Goal: Information Seeking & Learning: Understand process/instructions

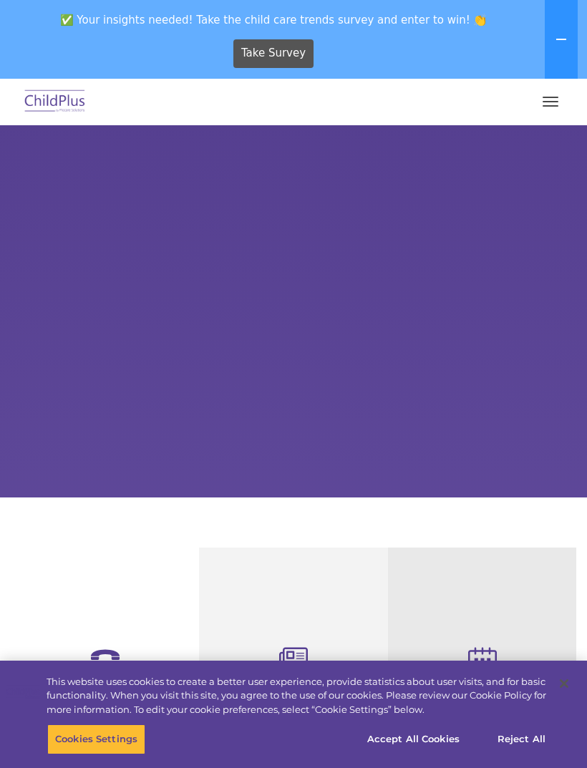
select select "MEDIUM"
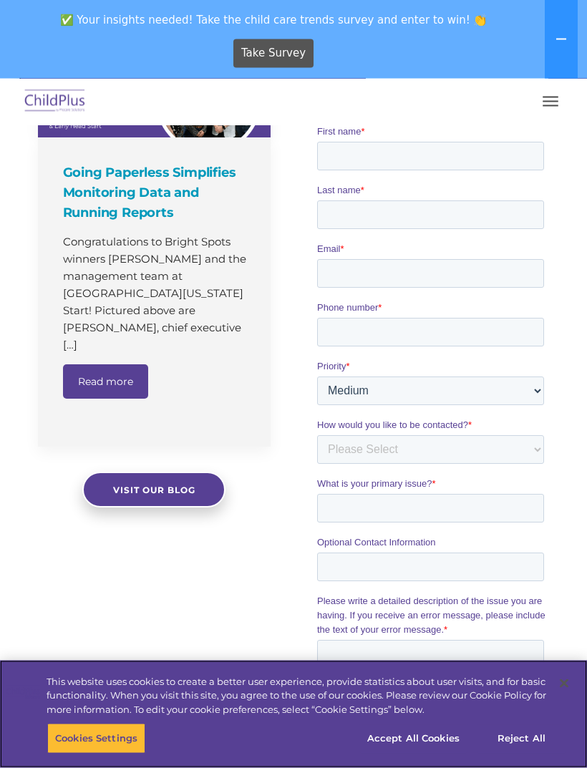
scroll to position [1026, 0]
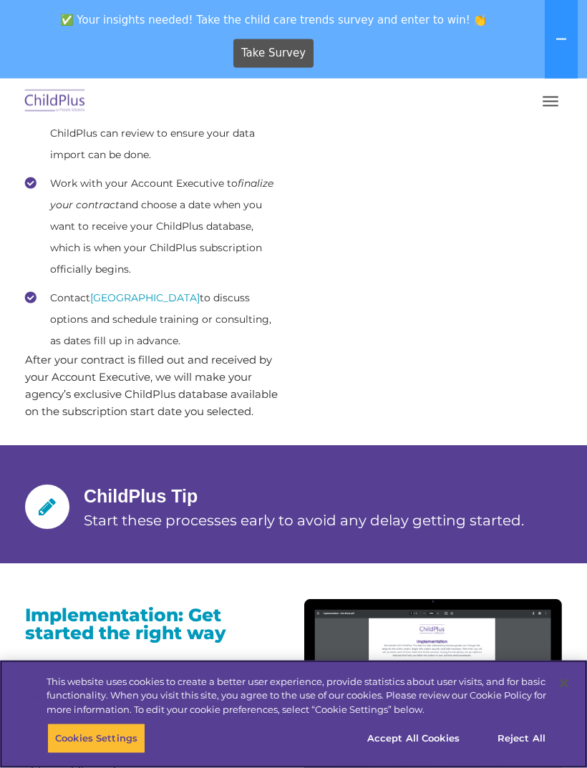
scroll to position [1206, 0]
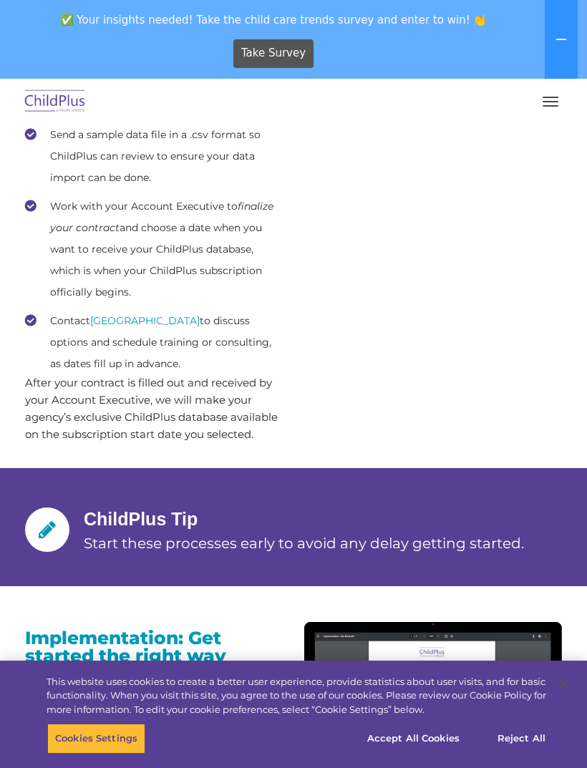
click at [551, 107] on button "button" at bounding box center [550, 101] width 30 height 23
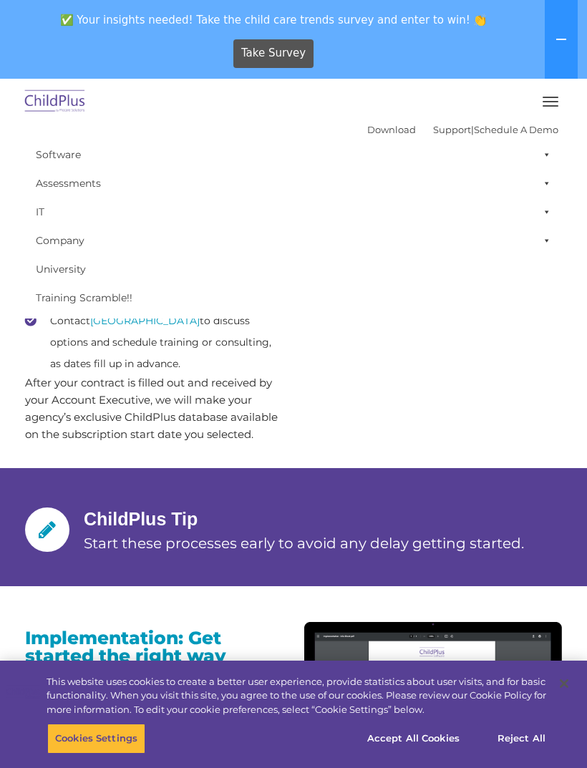
click at [484, 311] on link "Training Scramble!!" at bounding box center [293, 297] width 529 height 29
click at [557, 107] on button "button" at bounding box center [550, 101] width 30 height 23
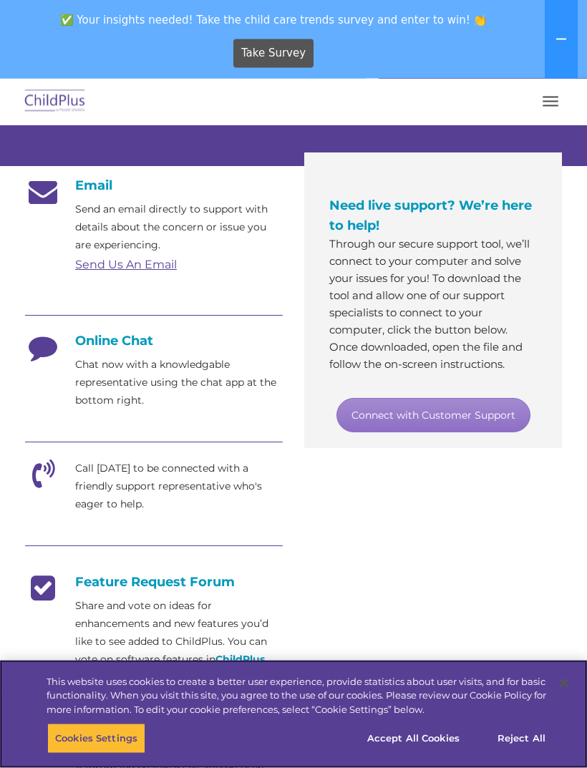
scroll to position [307, 0]
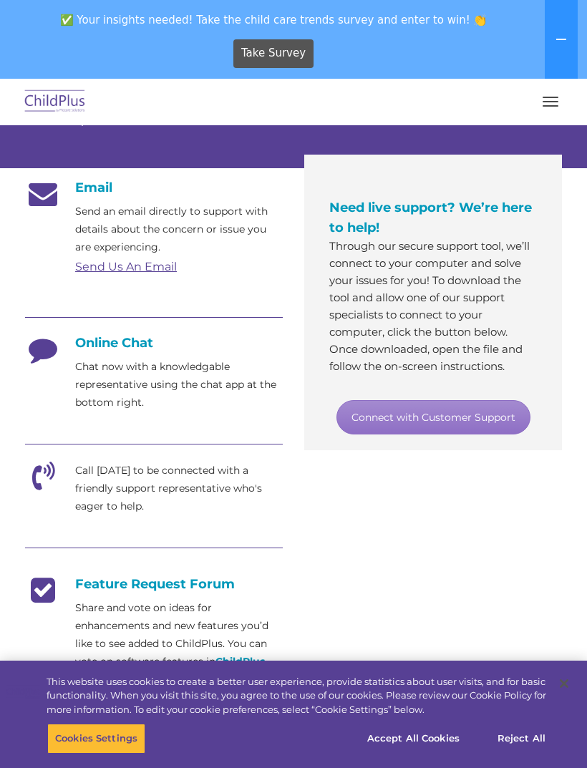
click at [54, 386] on div "Online Chat Chat now with a knowledgable representative using the chat app at t…" at bounding box center [154, 373] width 258 height 77
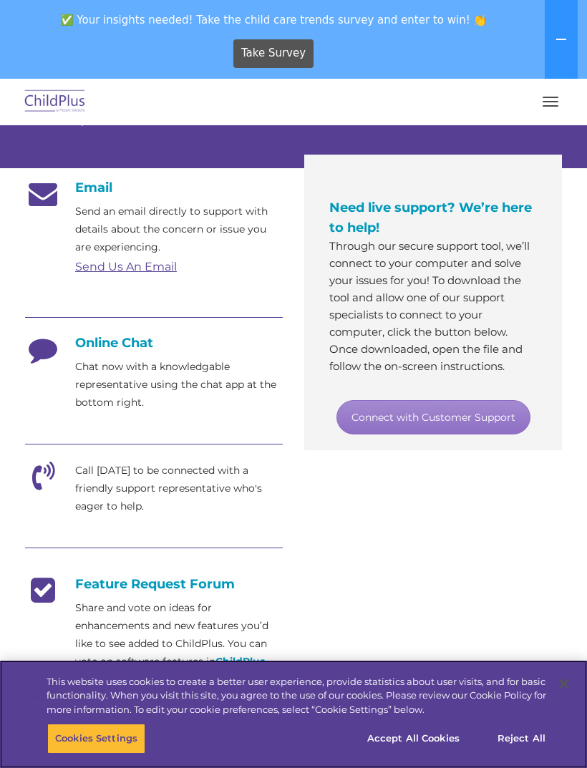
click at [413, 753] on button "Accept All Cookies" at bounding box center [413, 738] width 108 height 30
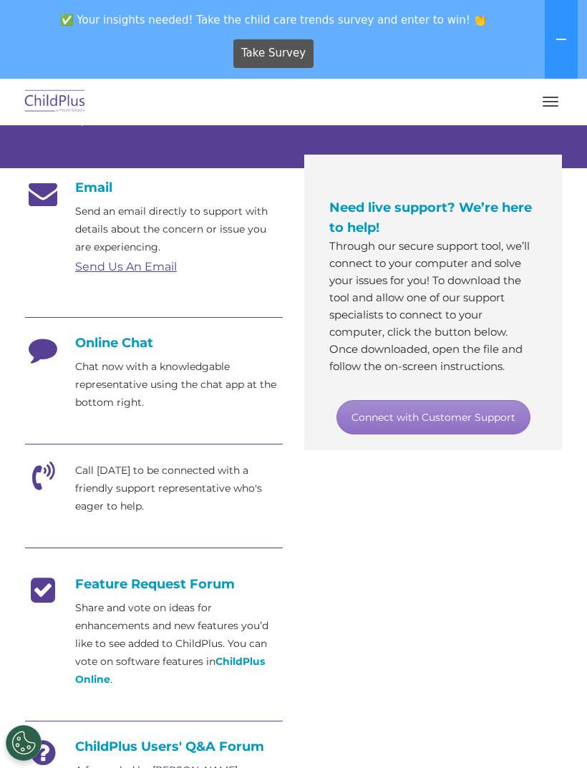
click at [430, 753] on button "Accept All Cookies" at bounding box center [413, 738] width 108 height 30
click at [23, 760] on button "Cookies Settings" at bounding box center [24, 743] width 36 height 36
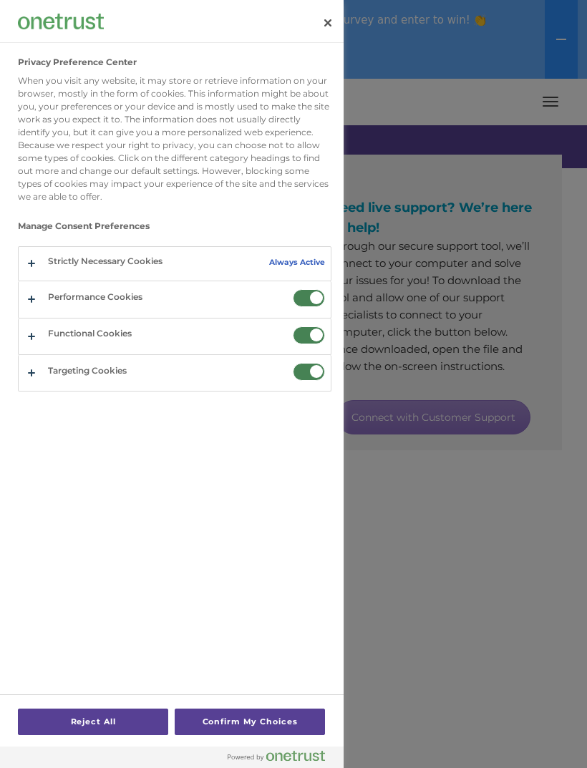
click at [518, 560] on div at bounding box center [293, 384] width 587 height 768
click at [494, 567] on div at bounding box center [293, 384] width 587 height 768
click at [114, 735] on button "Reject All" at bounding box center [93, 721] width 150 height 26
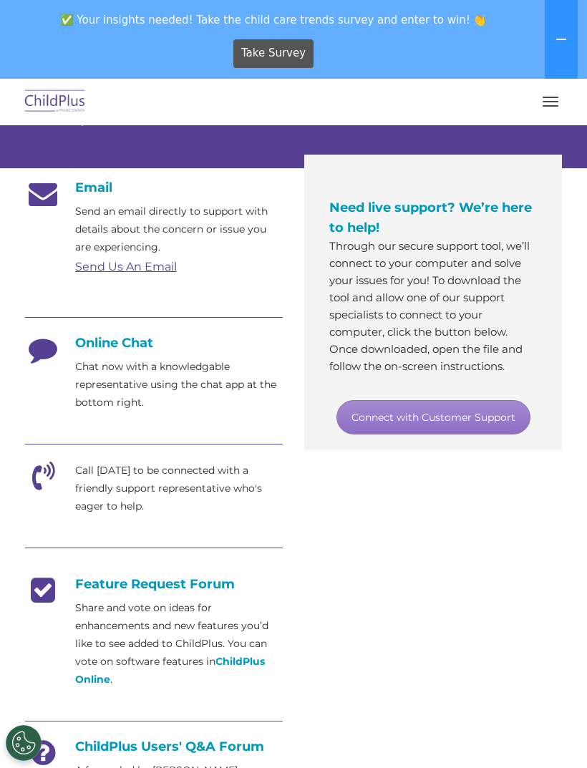
click at [182, 349] on h4 "Online Chat" at bounding box center [154, 343] width 258 height 16
click at [32, 359] on icon at bounding box center [43, 353] width 36 height 36
click at [119, 337] on h4 "Online Chat" at bounding box center [154, 343] width 258 height 16
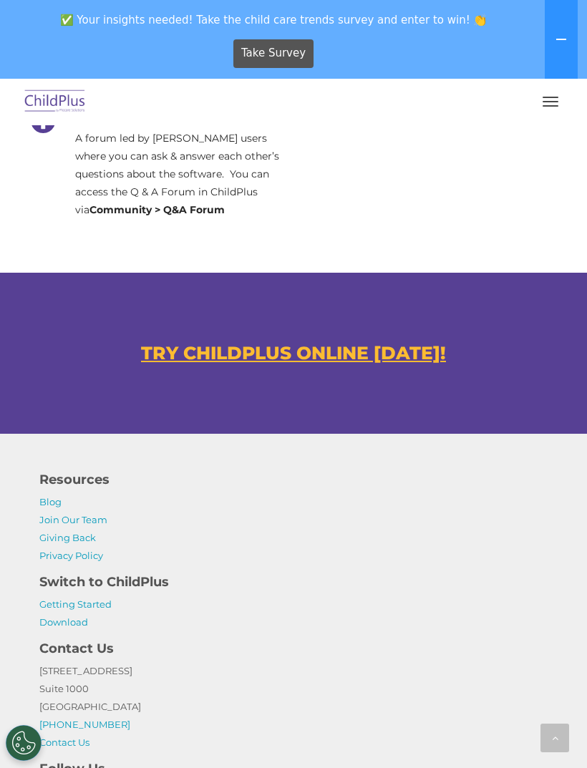
scroll to position [1027, 0]
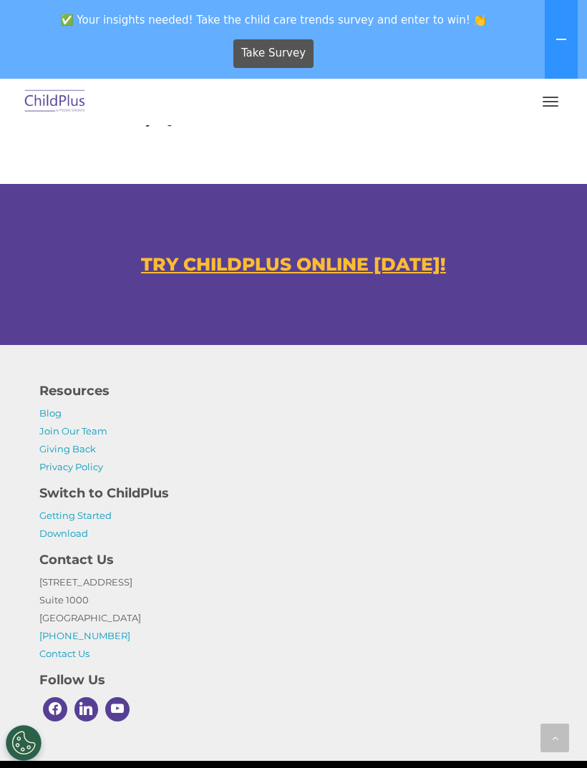
click at [72, 656] on link "Contact Us" at bounding box center [64, 652] width 50 height 11
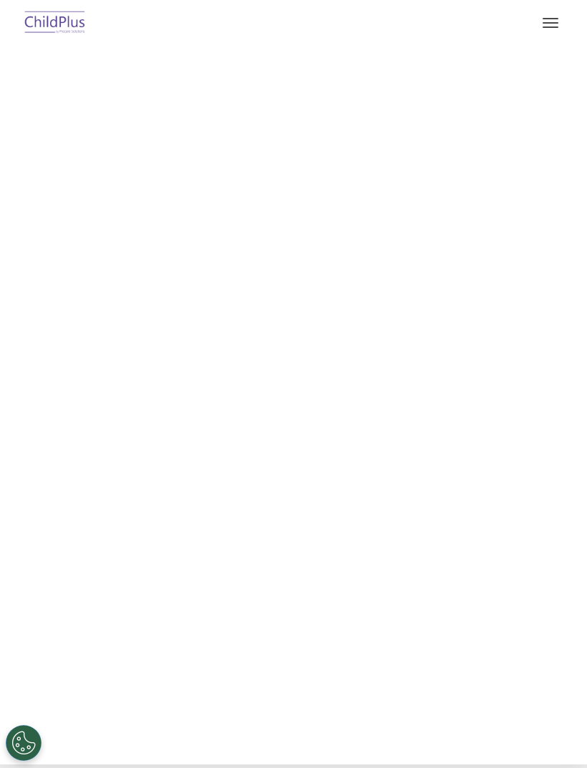
select select "MEDIUM"
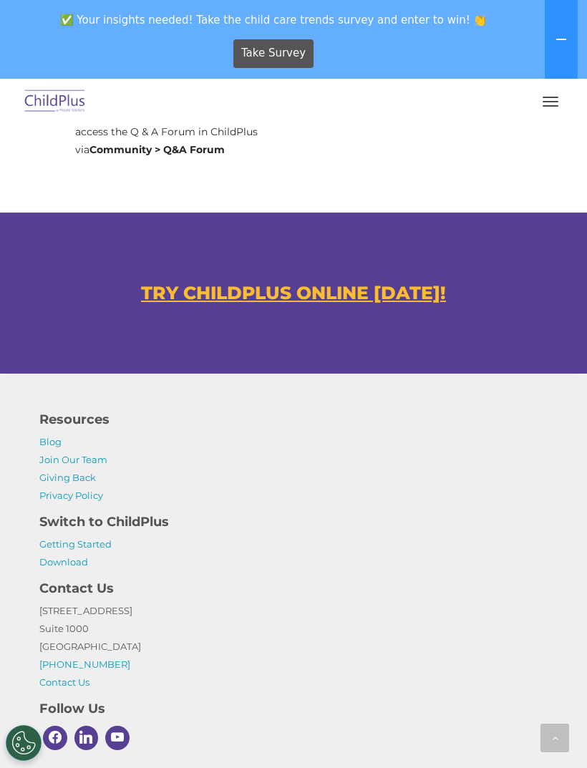
scroll to position [999, 0]
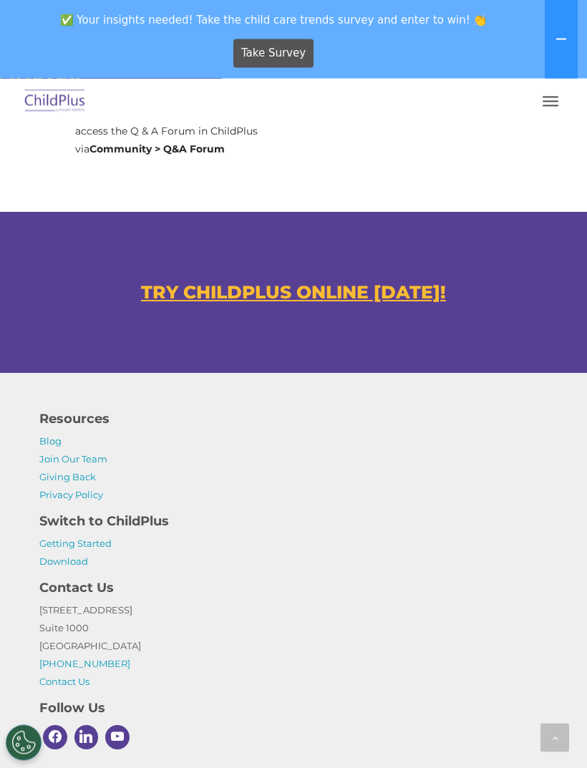
click at [94, 547] on link "Getting Started" at bounding box center [75, 543] width 72 height 11
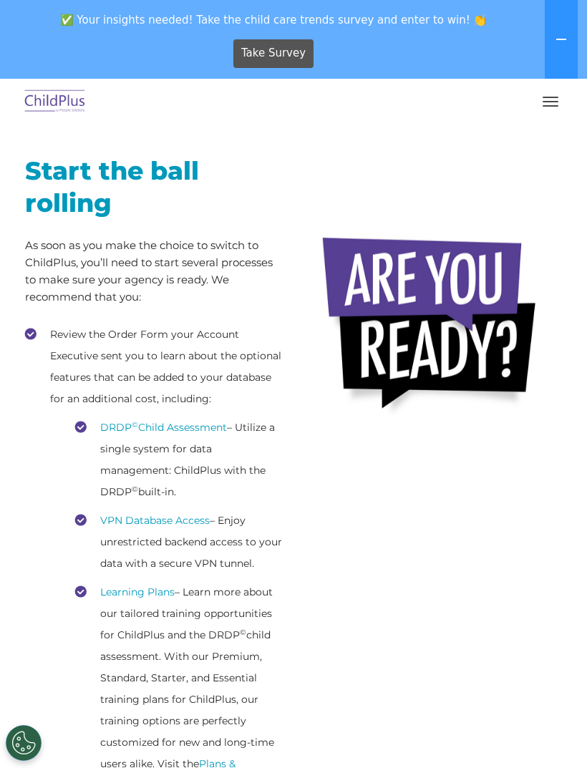
scroll to position [251, 0]
